Goal: Entertainment & Leisure: Consume media (video, audio)

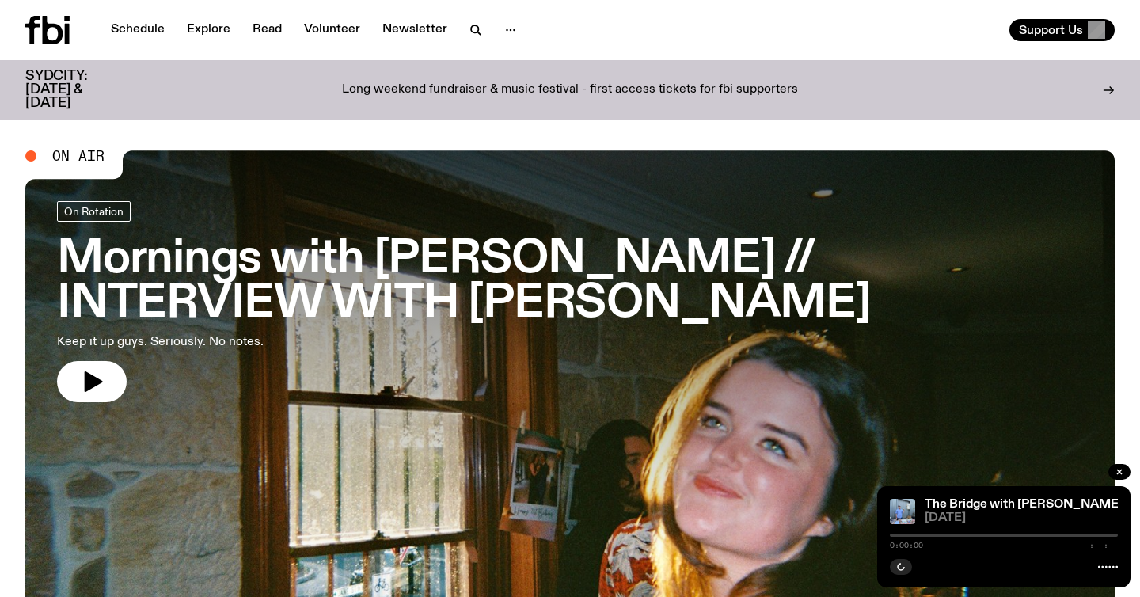
click at [477, 30] on icon "button" at bounding box center [475, 30] width 19 height 19
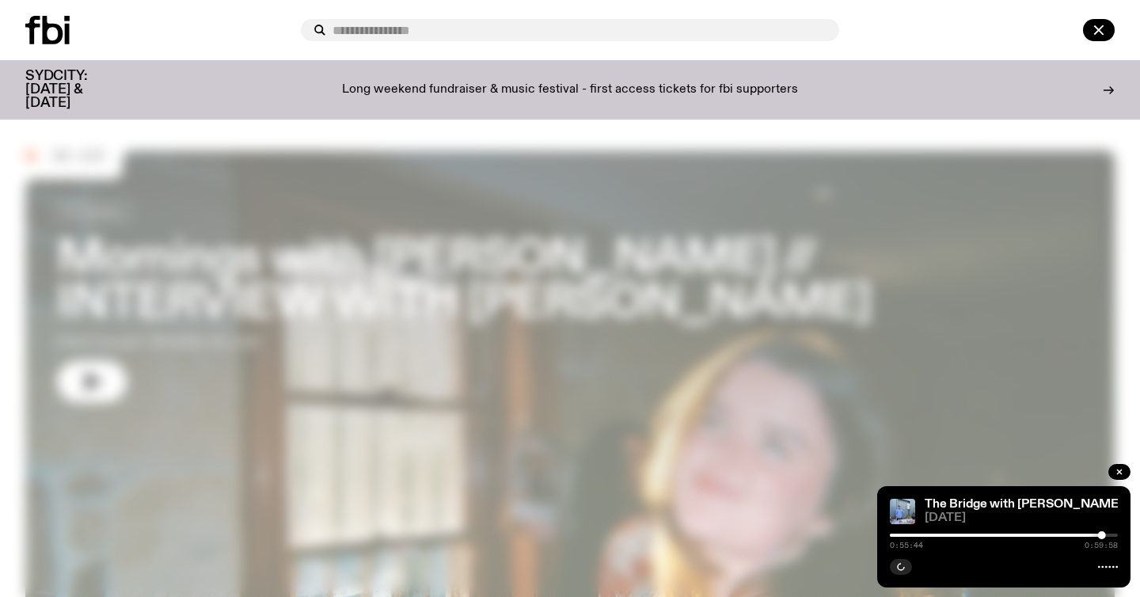
type input "*"
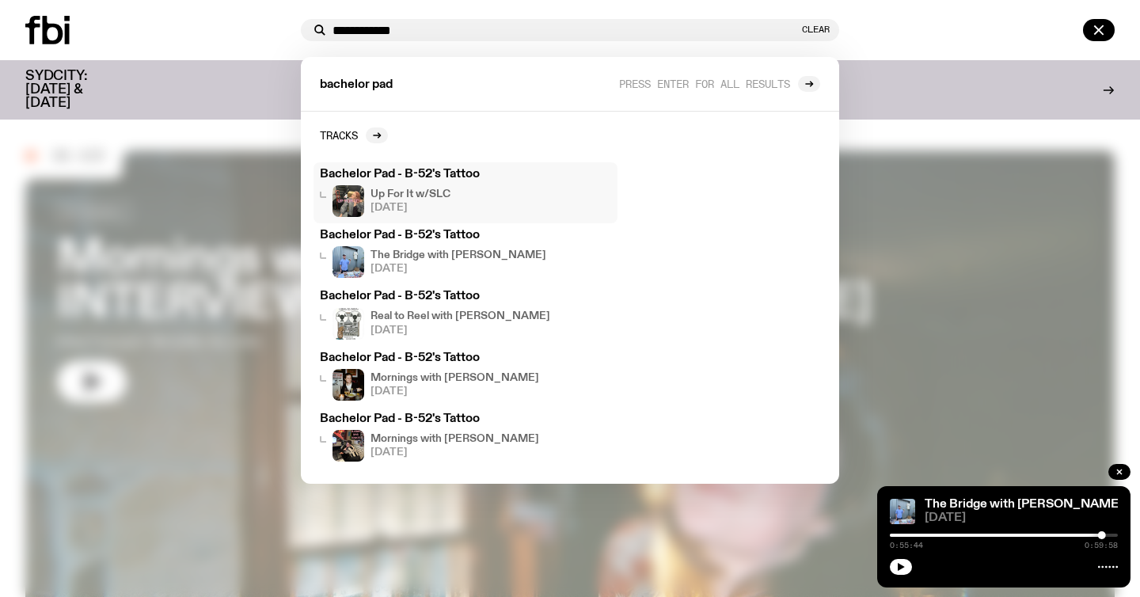
type input "**********"
click at [401, 196] on h4 "Up For It w/SLC" at bounding box center [411, 194] width 80 height 10
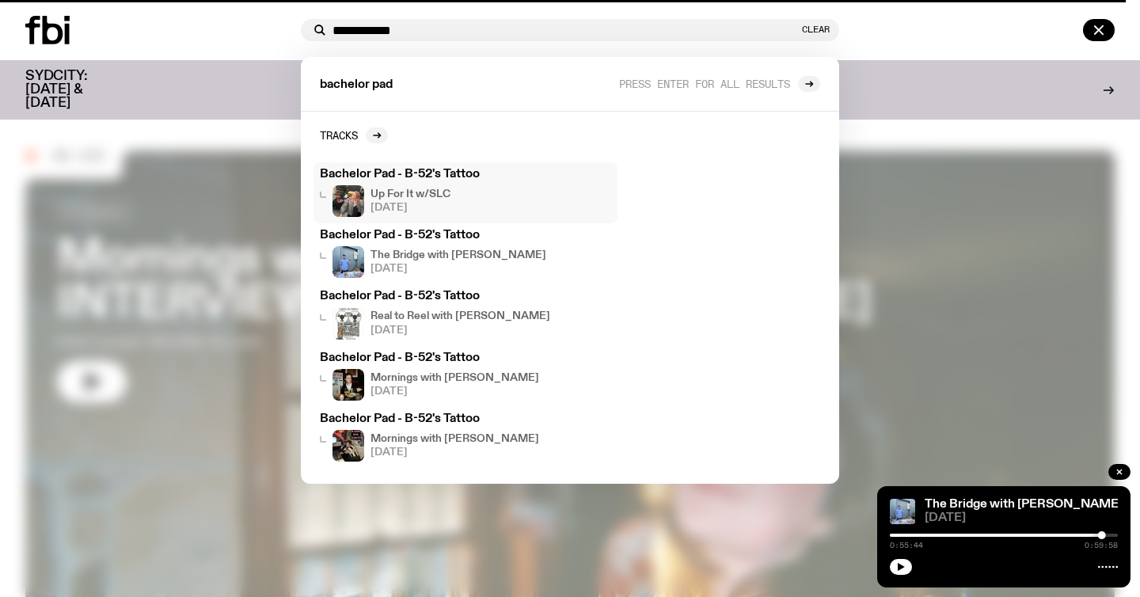
click at [406, 196] on h4 "Up For It w/SLC" at bounding box center [411, 194] width 80 height 10
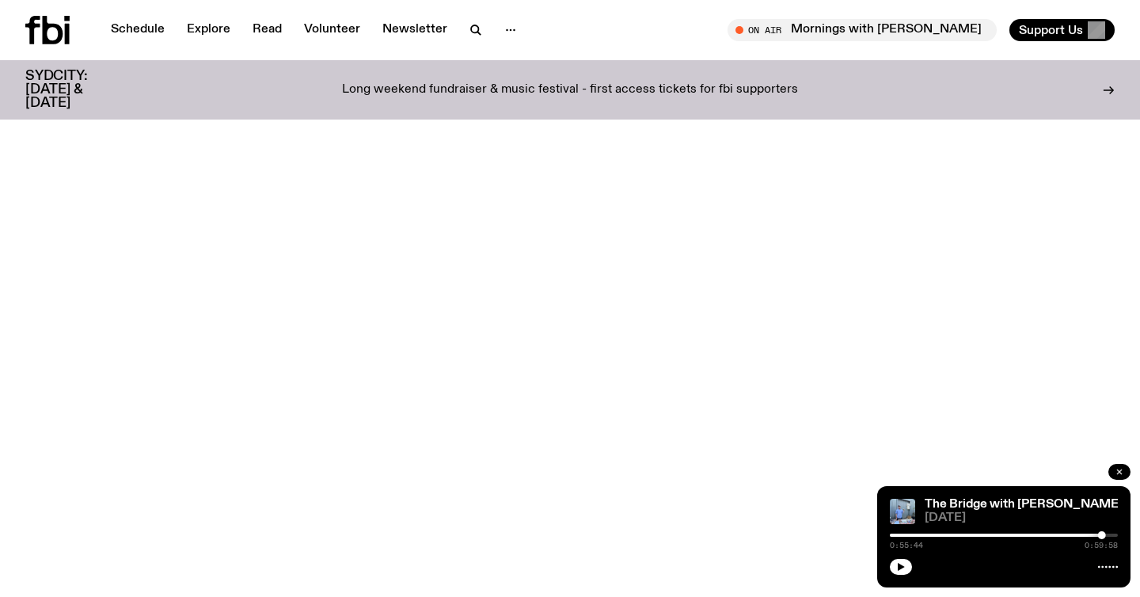
click at [1118, 472] on icon "button" at bounding box center [1119, 472] width 5 height 5
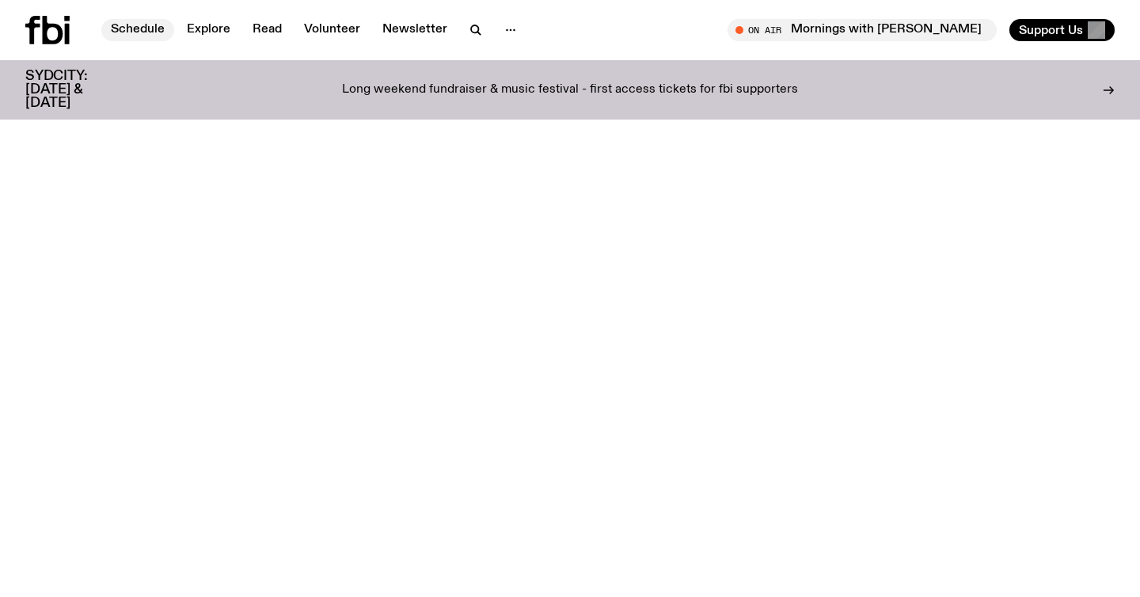
click at [150, 37] on link "Schedule" at bounding box center [137, 30] width 73 height 22
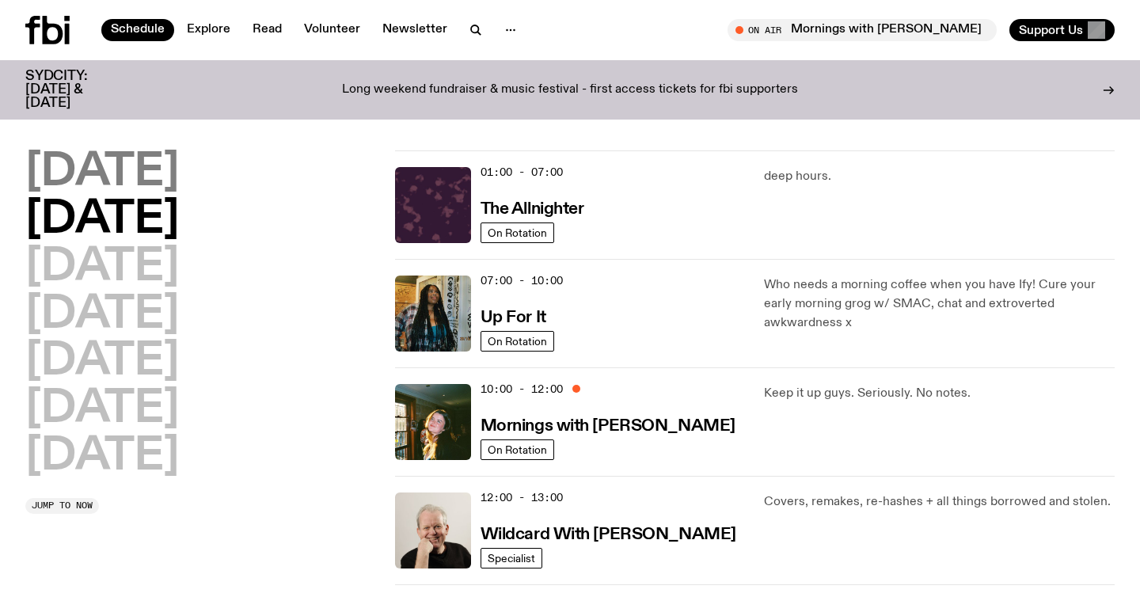
click at [173, 183] on h2 "[DATE]" at bounding box center [102, 172] width 154 height 44
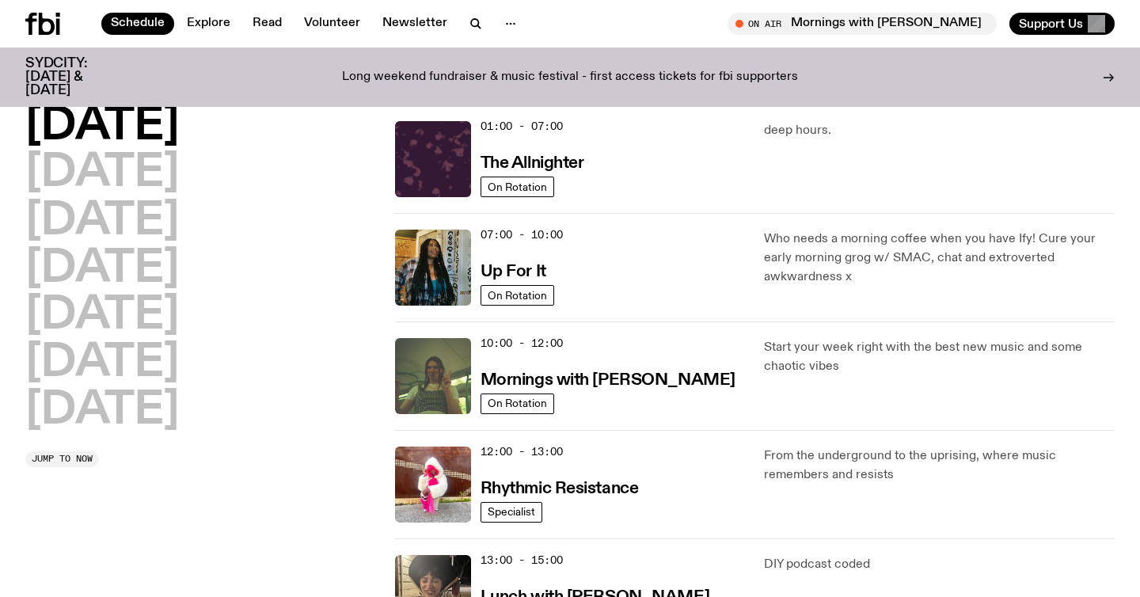
scroll to position [44, 0]
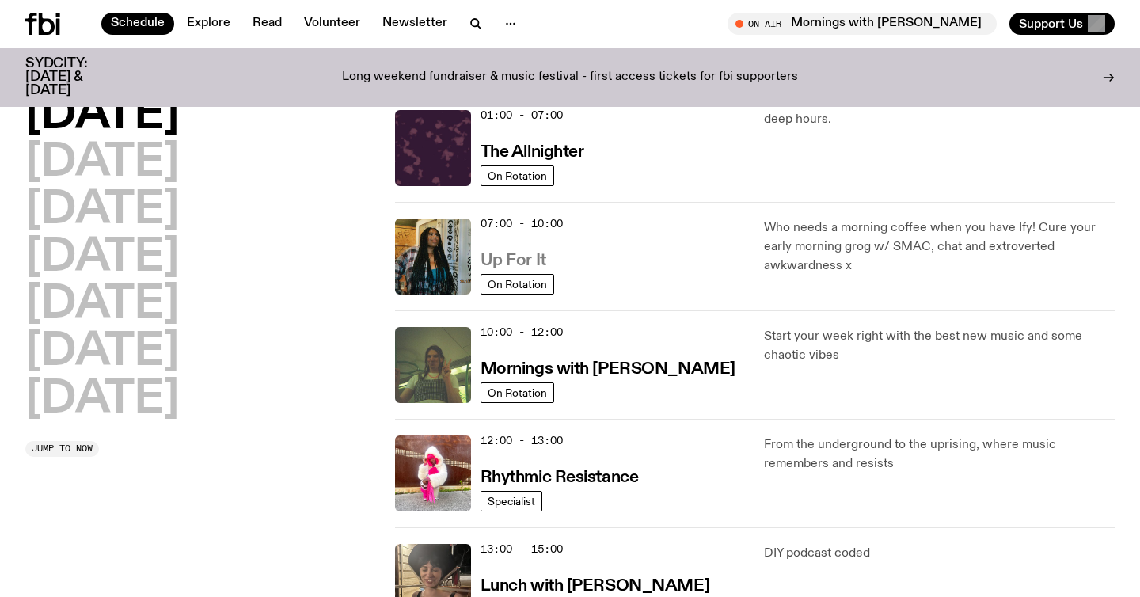
click at [505, 265] on h3 "Up For It" at bounding box center [514, 261] width 66 height 17
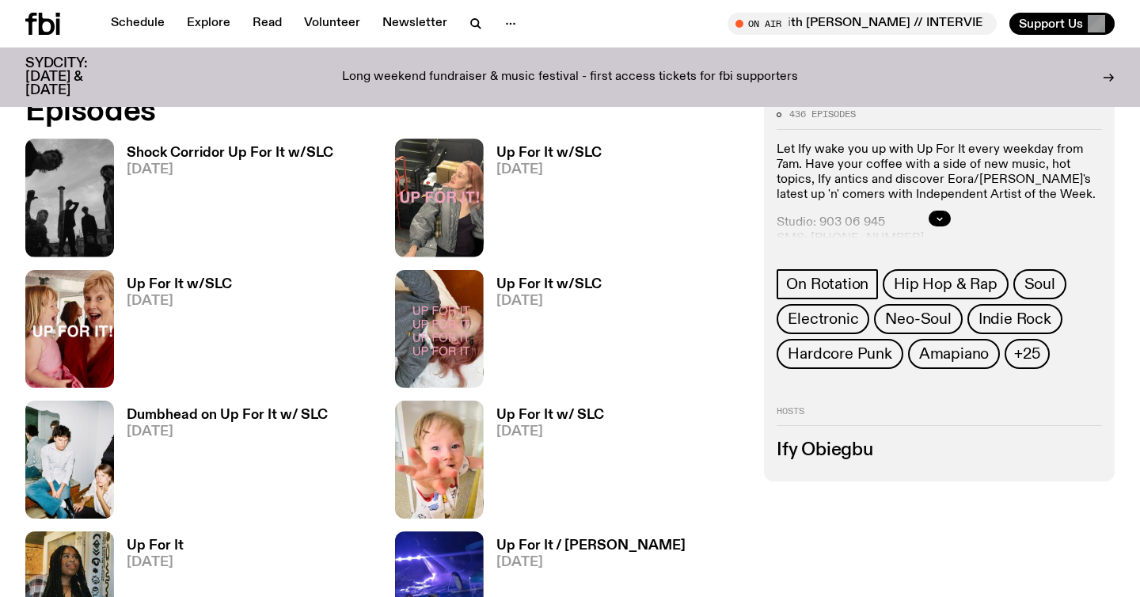
scroll to position [758, 0]
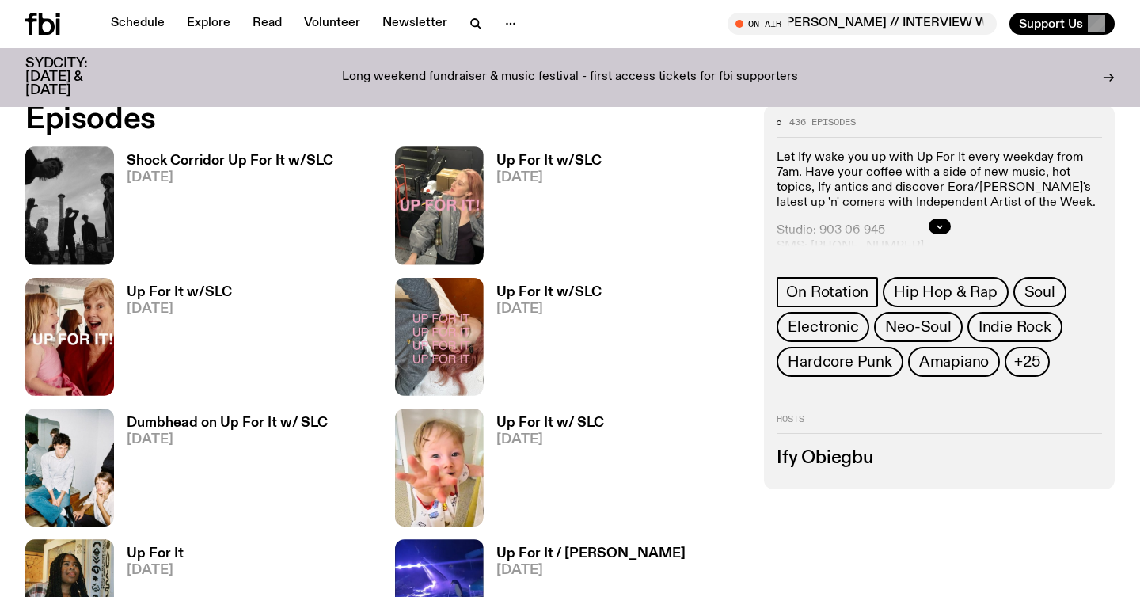
click at [525, 164] on h3 "Up For It w/SLC" at bounding box center [548, 160] width 105 height 13
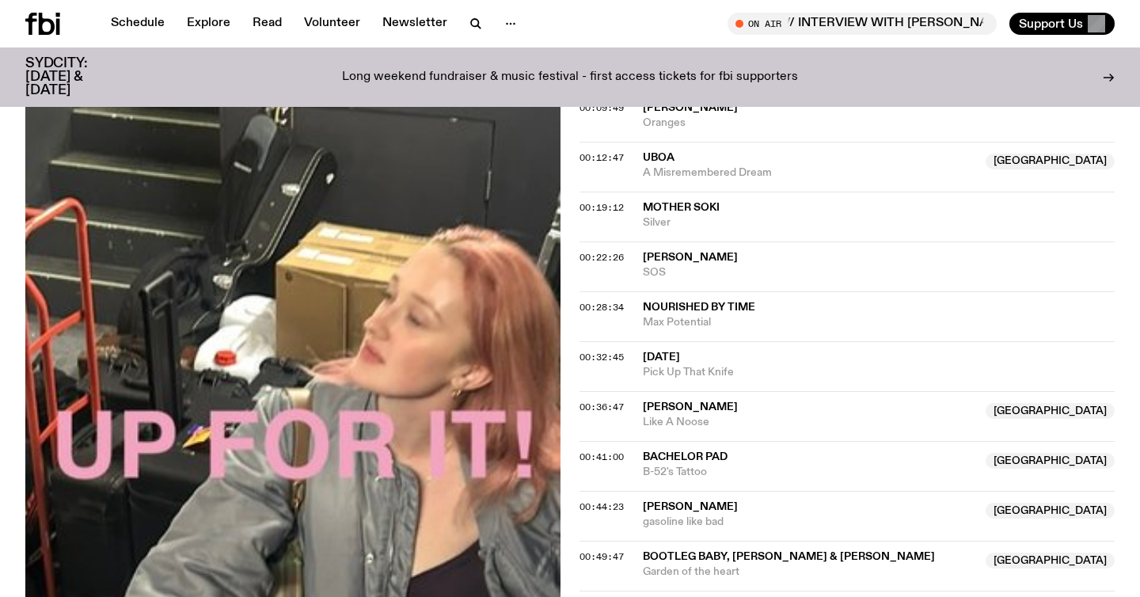
scroll to position [703, 0]
click at [594, 452] on span "00:41:00" at bounding box center [602, 455] width 44 height 13
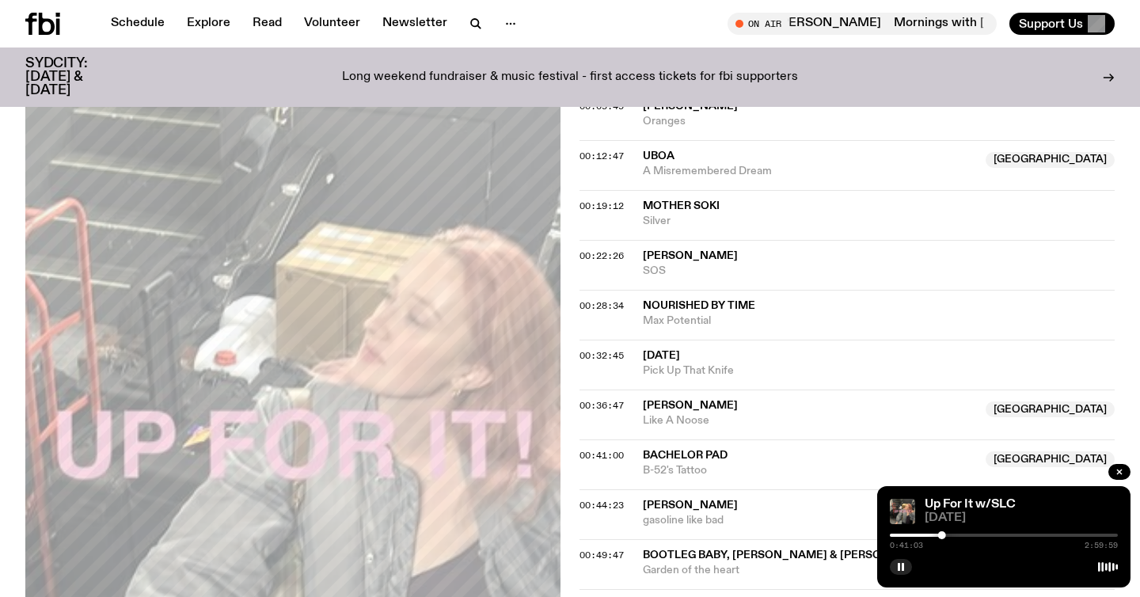
click at [937, 535] on div at bounding box center [828, 535] width 228 height 3
click at [938, 534] on div at bounding box center [937, 535] width 8 height 8
click at [940, 534] on div at bounding box center [940, 535] width 8 height 8
click at [945, 534] on div at bounding box center [945, 535] width 8 height 8
click at [948, 534] on div at bounding box center [948, 535] width 8 height 8
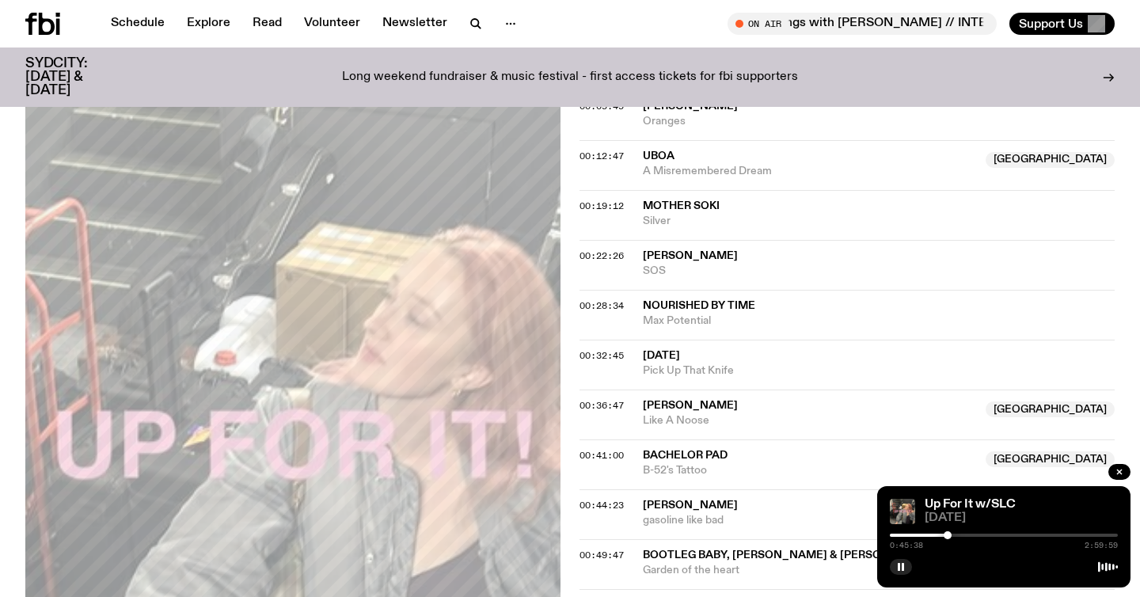
click at [952, 534] on div at bounding box center [1004, 535] width 228 height 3
click at [949, 534] on div at bounding box center [949, 535] width 8 height 8
click at [951, 534] on div at bounding box center [951, 535] width 8 height 8
